Goal: Complete application form

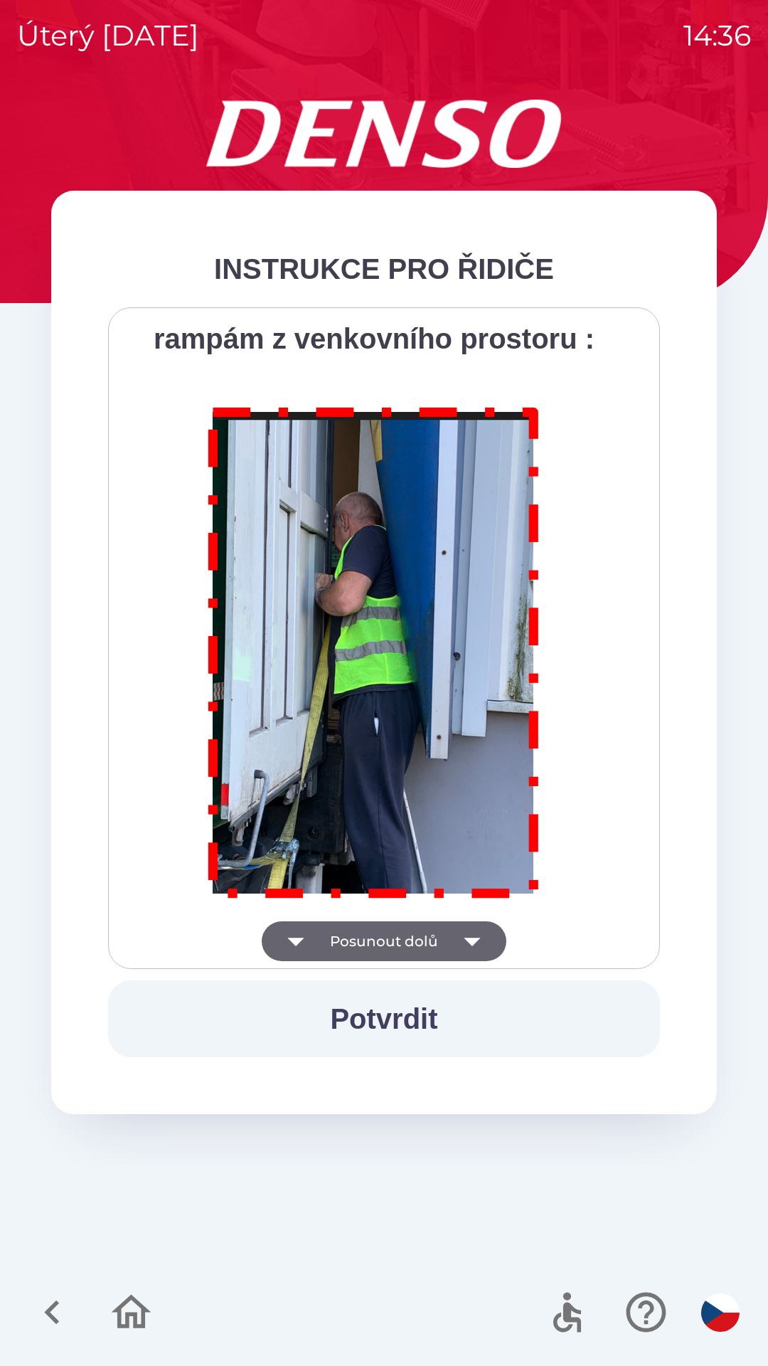
scroll to position [7993, 0]
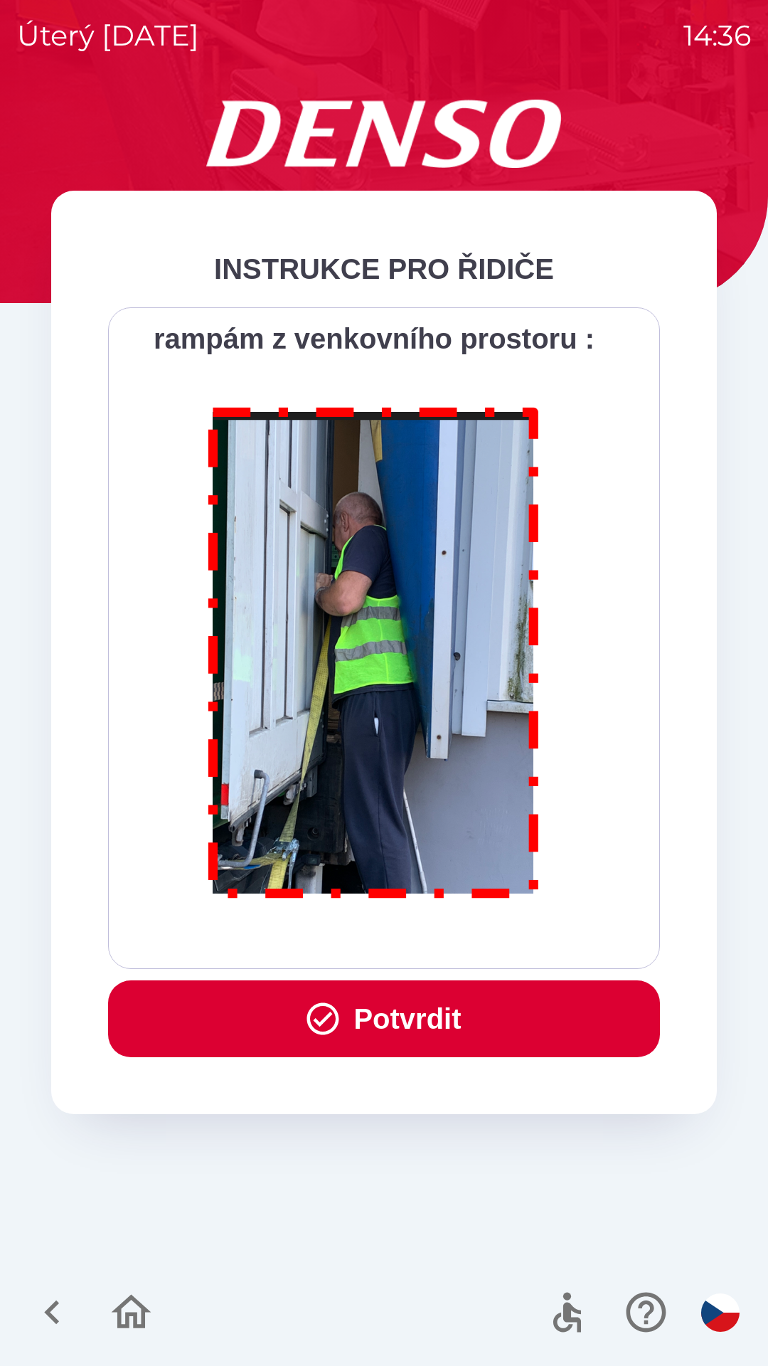
click at [398, 1021] on button "Potvrdit" at bounding box center [384, 1018] width 552 height 77
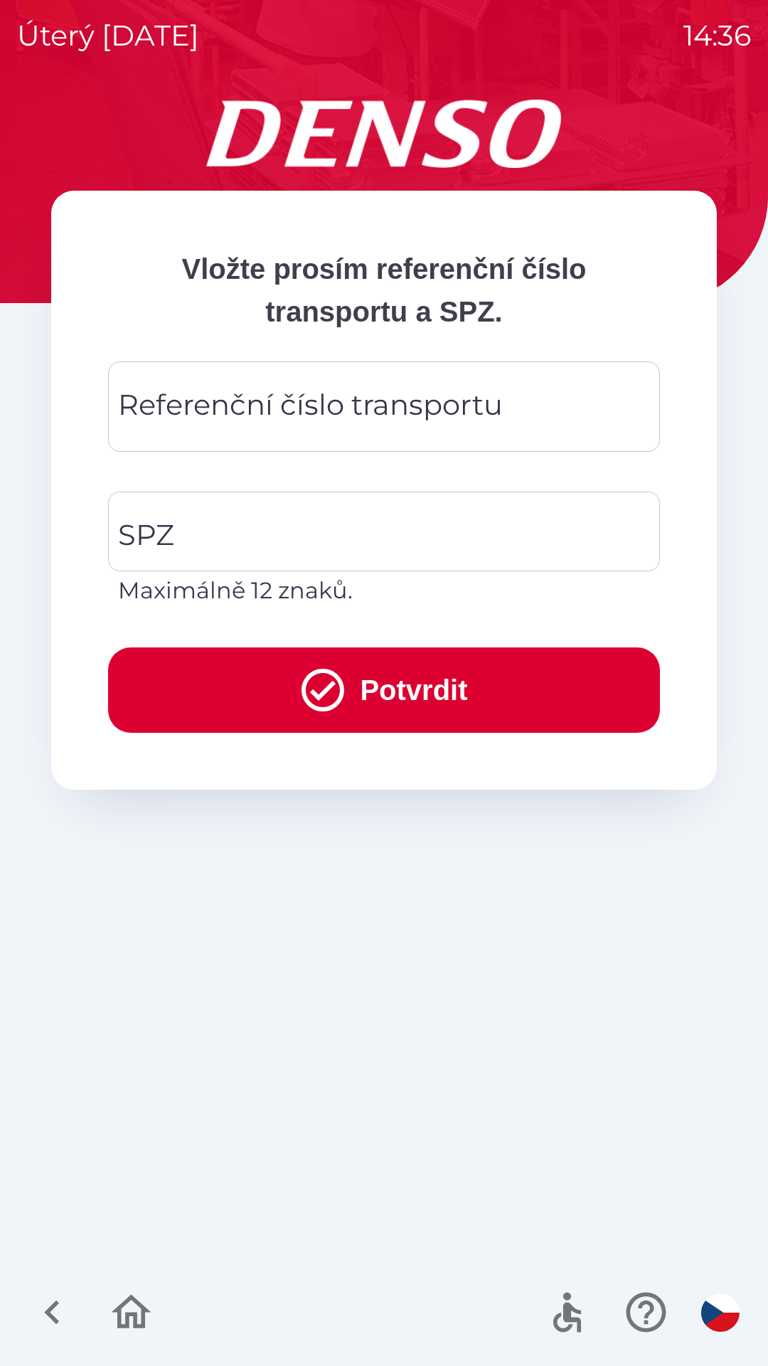
click at [225, 403] on div "Referenční číslo transportu Referenční číslo transportu" at bounding box center [384, 406] width 552 height 90
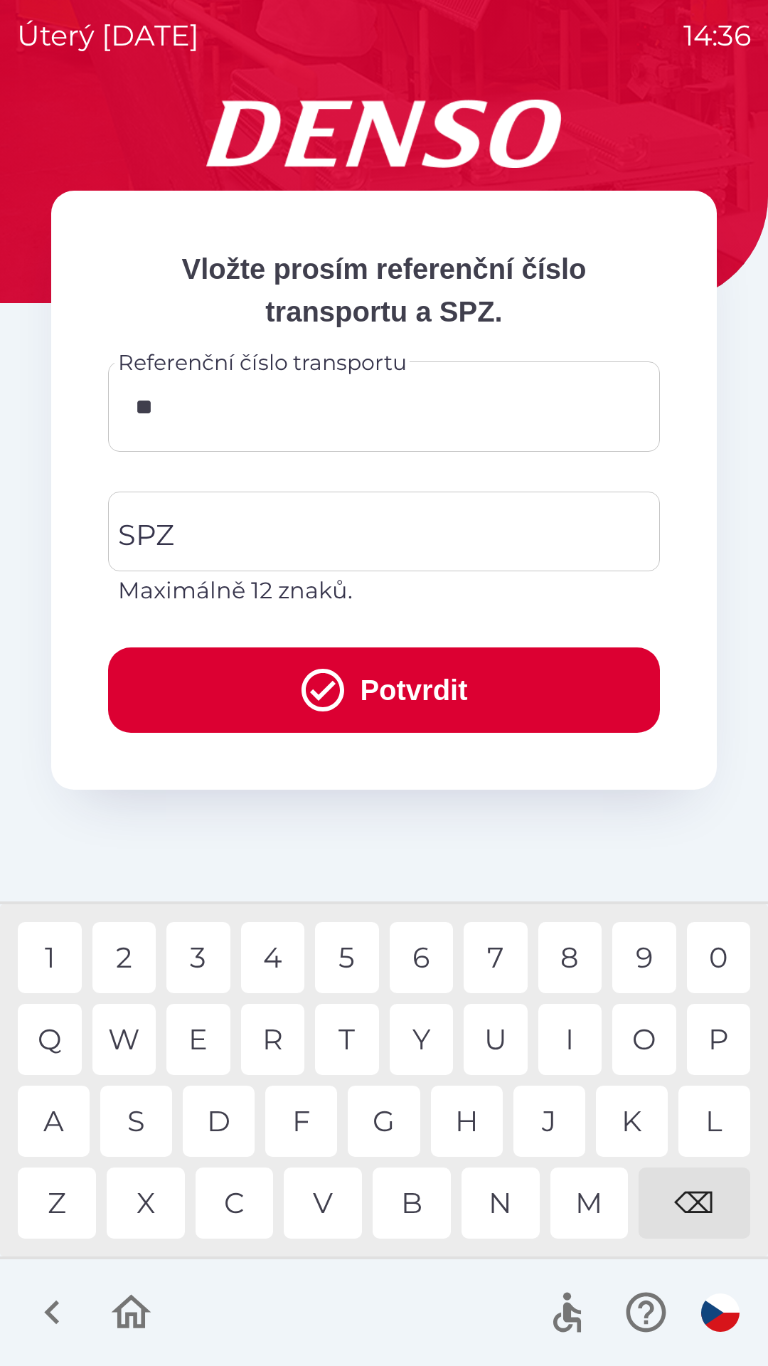
click at [627, 1122] on div "K" at bounding box center [632, 1120] width 72 height 71
click at [318, 1198] on div "V" at bounding box center [323, 1202] width 78 height 71
click at [571, 956] on div "8" at bounding box center [570, 957] width 64 height 71
type input "******"
click at [55, 955] on div "1" at bounding box center [50, 957] width 64 height 71
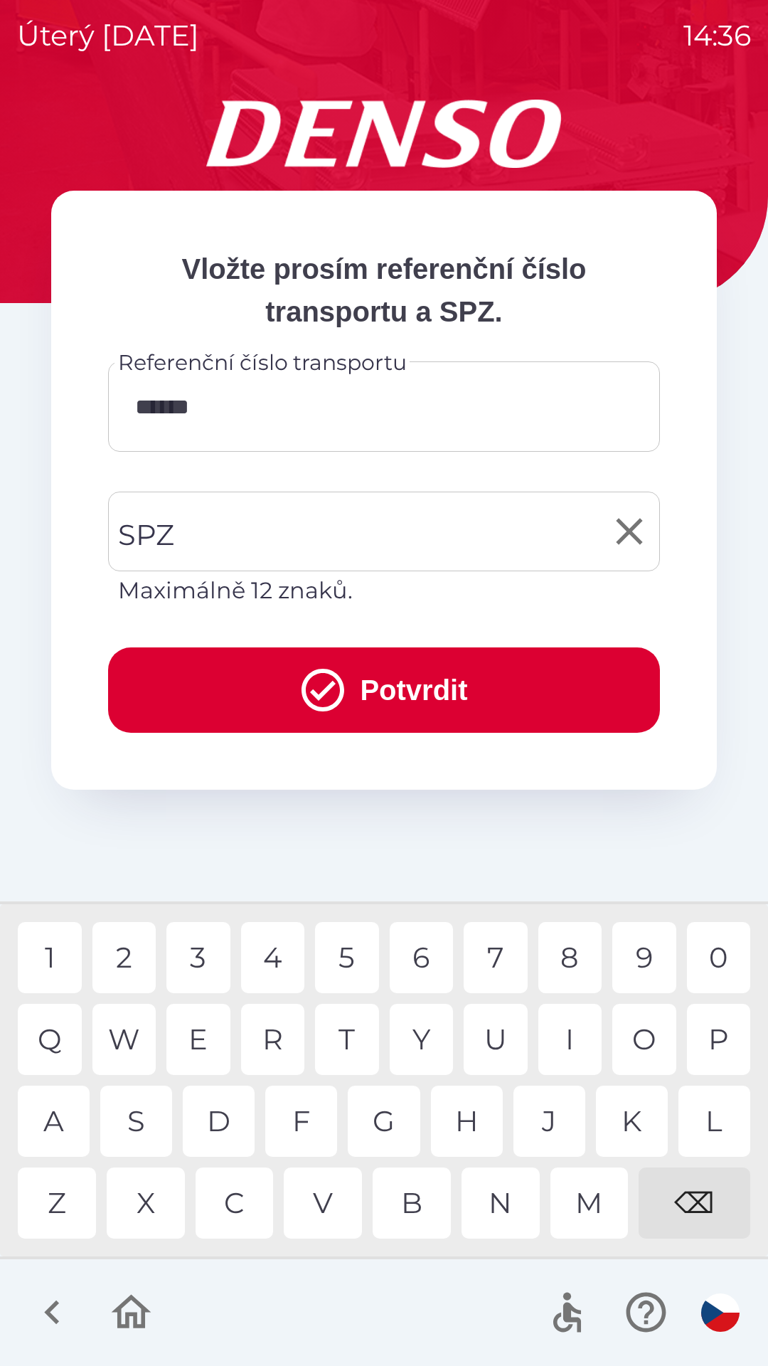
click at [181, 540] on input "SPZ" at bounding box center [374, 531] width 518 height 67
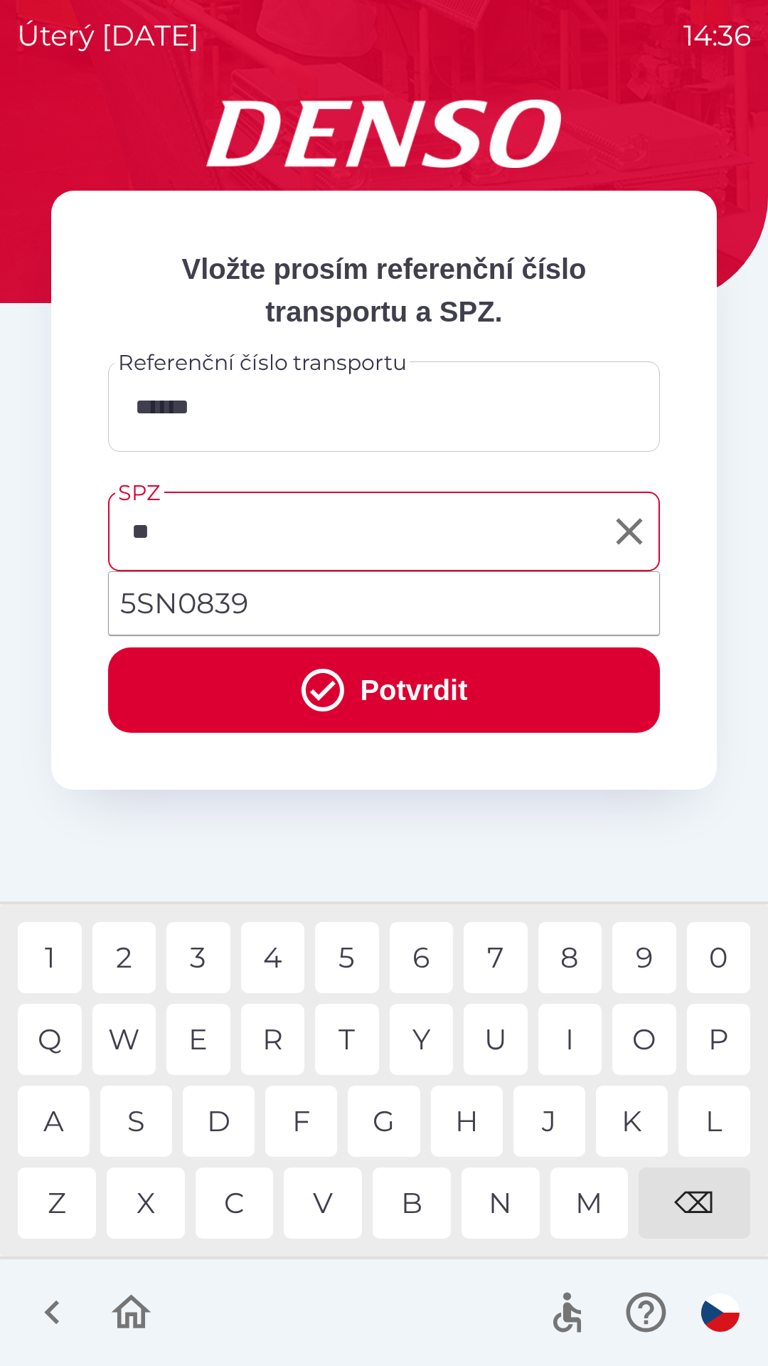
click at [143, 1114] on div "S" at bounding box center [136, 1120] width 72 height 71
click at [500, 1195] on div "N" at bounding box center [501, 1202] width 78 height 71
click at [558, 959] on div "8" at bounding box center [570, 957] width 64 height 71
click at [195, 952] on div "3" at bounding box center [198, 957] width 64 height 71
type input "*******"
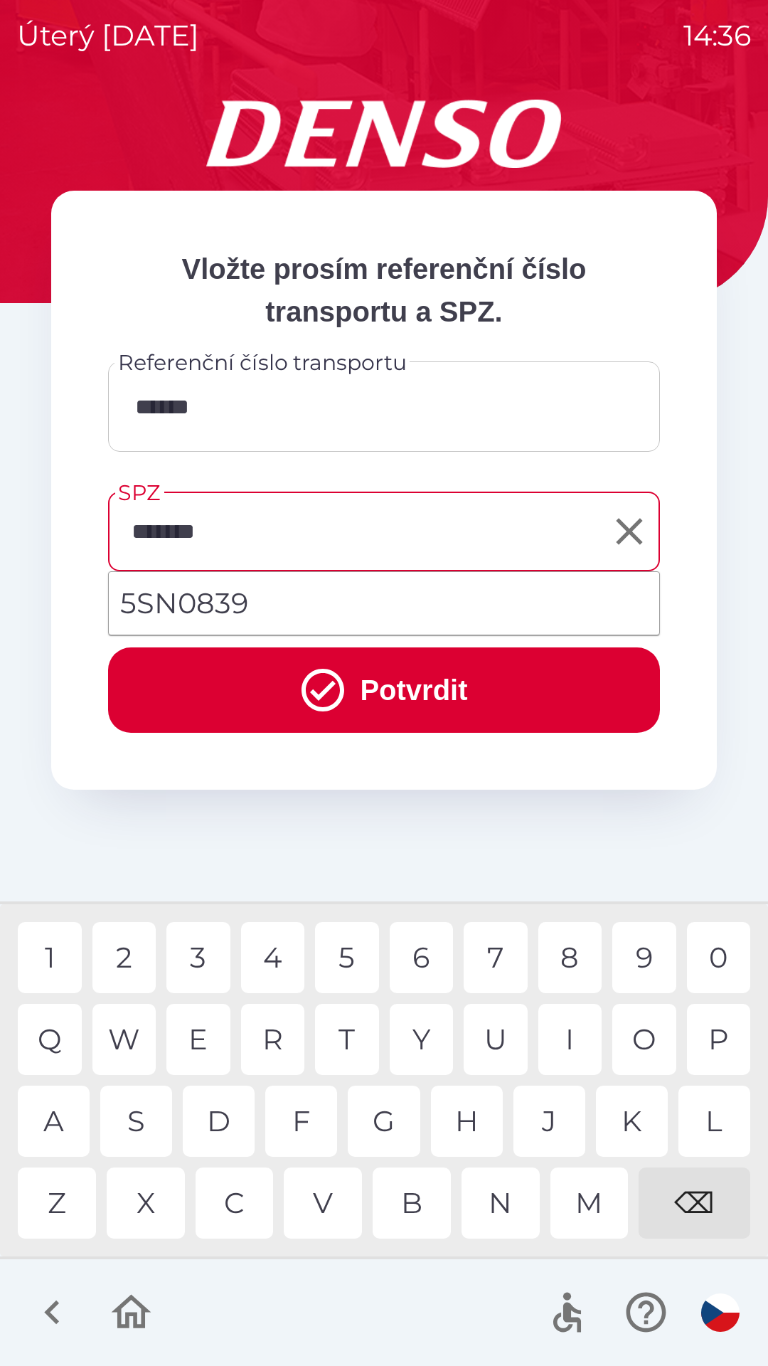
click at [646, 954] on div "9" at bounding box center [644, 957] width 64 height 71
click at [371, 677] on button "Potvrdit" at bounding box center [384, 689] width 552 height 85
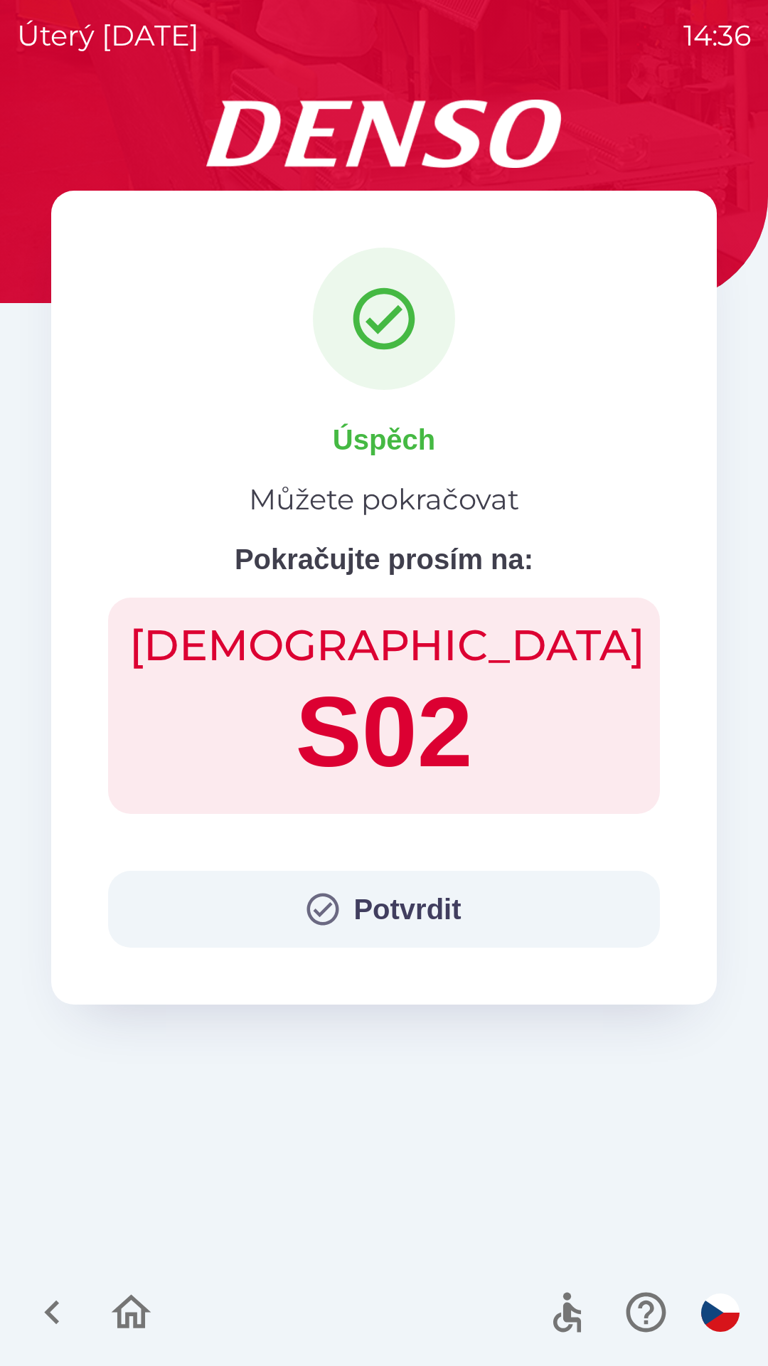
click at [374, 890] on button "Potvrdit" at bounding box center [384, 909] width 552 height 77
